Goal: Information Seeking & Learning: Learn about a topic

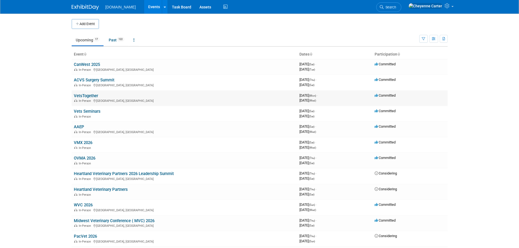
click at [91, 95] on link "VetsTogether" at bounding box center [86, 96] width 24 height 5
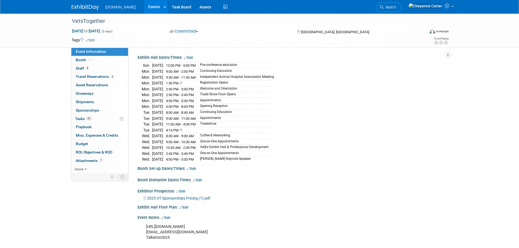
scroll to position [55, 0]
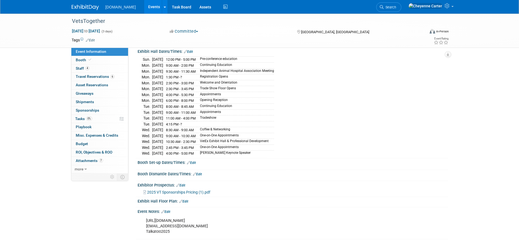
click at [183, 190] on span "2025 VT Sponsorships Pricing (1).pdf" at bounding box center [178, 192] width 63 height 4
click at [86, 62] on span "Booth" at bounding box center [84, 60] width 17 height 4
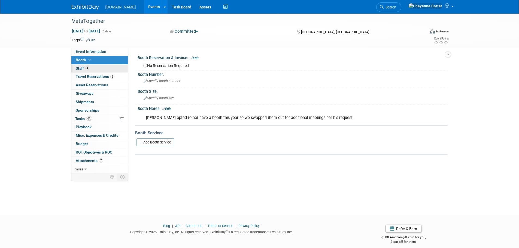
click at [80, 65] on link "4 Staff 4" at bounding box center [99, 69] width 57 height 8
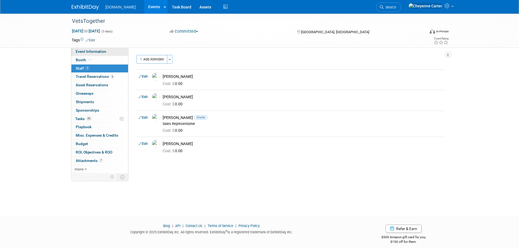
click at [101, 50] on span "Event Information" at bounding box center [91, 51] width 31 height 4
